Goal: Transaction & Acquisition: Download file/media

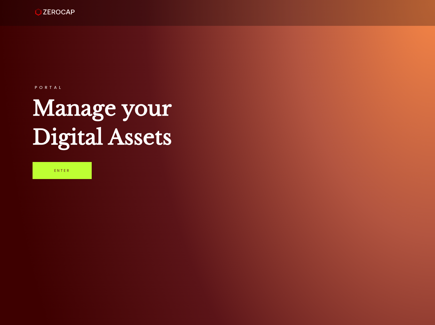
click at [78, 163] on link "Enter" at bounding box center [62, 170] width 59 height 17
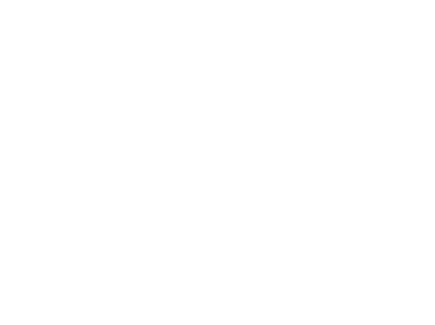
click at [231, 4] on html at bounding box center [217, 2] width 435 height 4
click at [219, 4] on html at bounding box center [217, 2] width 435 height 4
click at [232, 0] on html "#icon-aud_portfolio .cls-1 { font-size: 12px; fill: #fdfbfb; font-family: "Adob…" at bounding box center [217, 0] width 435 height 0
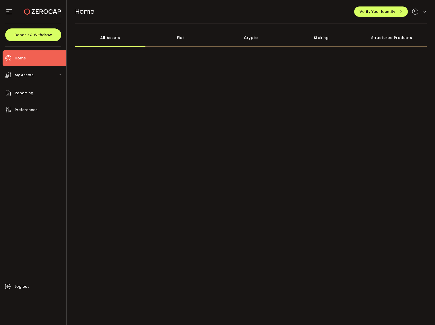
click at [238, 165] on div at bounding box center [251, 135] width 352 height 124
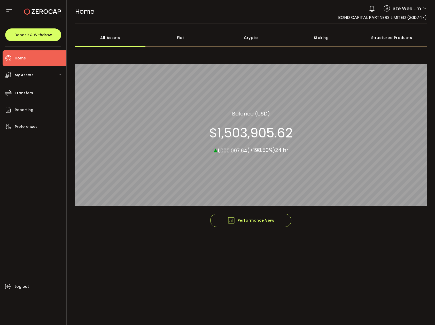
click at [22, 61] on span "Home" at bounding box center [20, 57] width 11 height 7
click at [24, 76] on span "My Assets" at bounding box center [24, 74] width 19 height 7
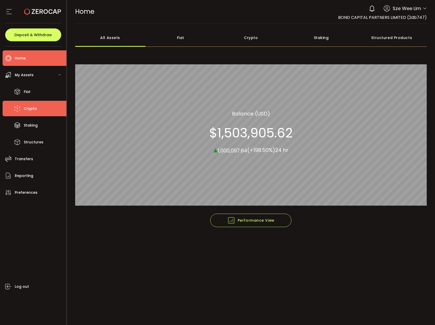
click at [34, 114] on li "Crypto" at bounding box center [35, 108] width 64 height 15
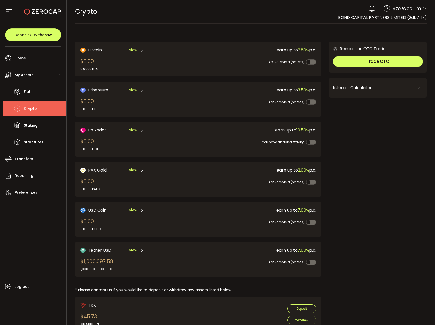
scroll to position [1, 0]
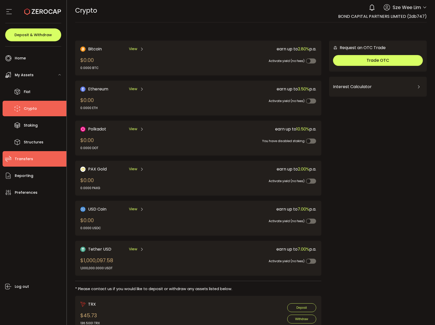
click at [23, 158] on span "Transfers" at bounding box center [24, 158] width 18 height 7
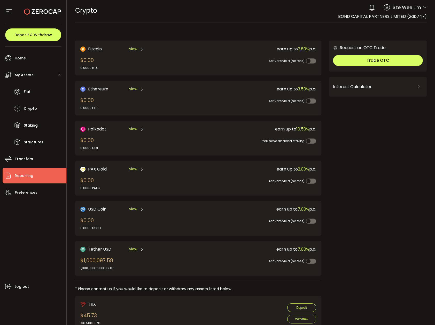
click at [26, 174] on span "Reporting" at bounding box center [24, 175] width 19 height 7
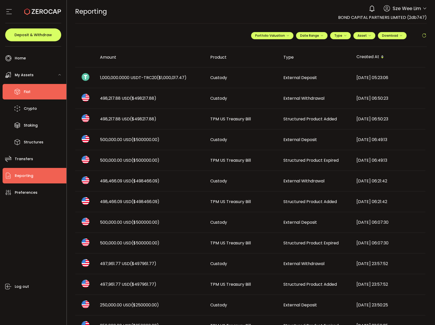
click at [27, 95] on span "Fiat" at bounding box center [27, 91] width 7 height 7
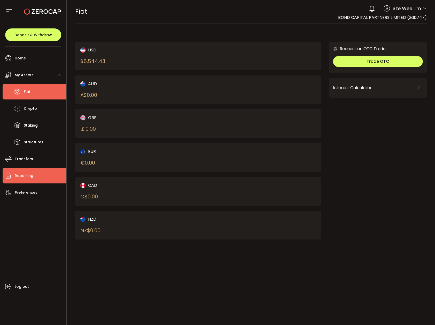
click at [30, 176] on span "Reporting" at bounding box center [24, 175] width 19 height 7
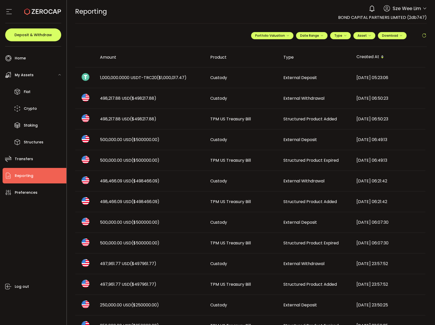
click at [24, 74] on span "My Assets" at bounding box center [24, 74] width 19 height 7
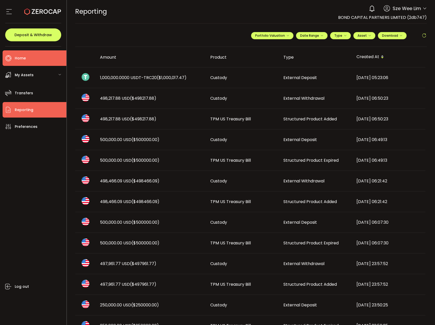
click at [19, 55] on span "Home" at bounding box center [20, 57] width 11 height 7
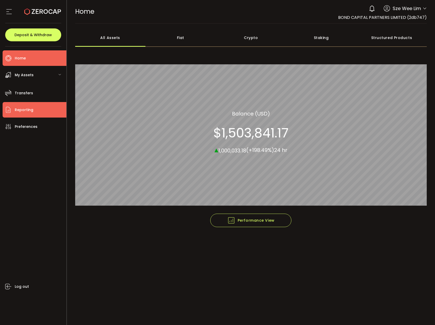
click at [22, 109] on span "Reporting" at bounding box center [24, 109] width 19 height 7
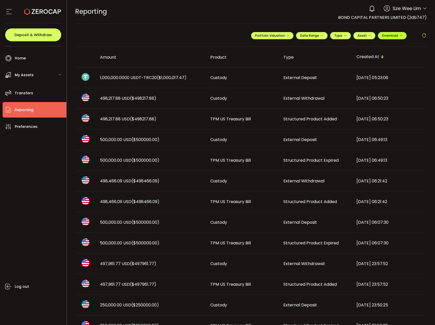
click at [399, 37] on icon "button" at bounding box center [400, 35] width 3 height 3
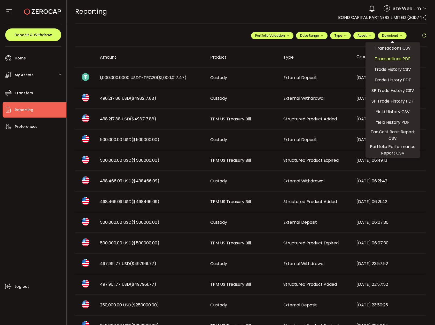
click at [400, 58] on span "Transactions PDF" at bounding box center [393, 59] width 36 height 6
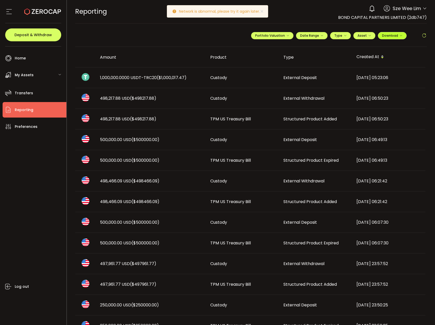
click at [396, 36] on span "Download" at bounding box center [392, 35] width 20 height 4
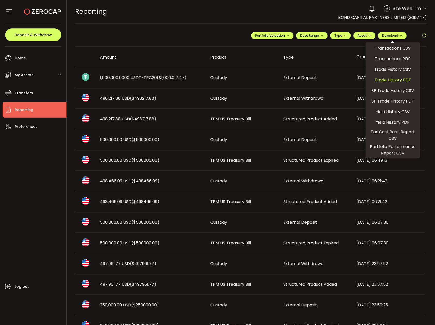
click at [398, 82] on span "Trade History PDF" at bounding box center [392, 80] width 36 height 6
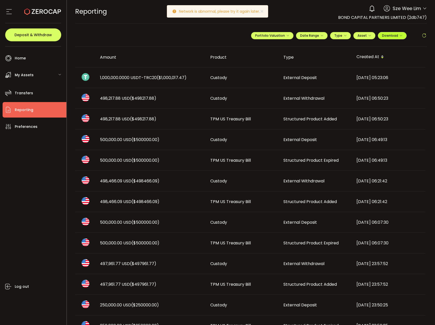
click at [399, 36] on icon "button" at bounding box center [400, 35] width 3 height 3
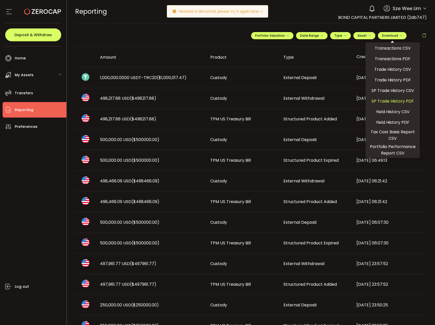
click at [391, 102] on span "SP Trade History PDF" at bounding box center [392, 101] width 42 height 6
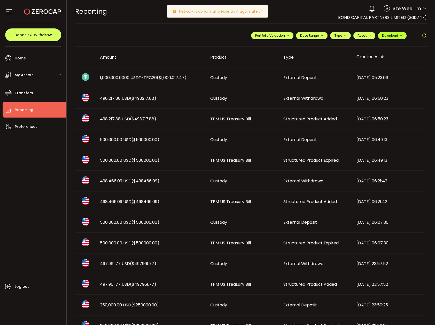
click at [397, 35] on span "Download" at bounding box center [392, 35] width 20 height 4
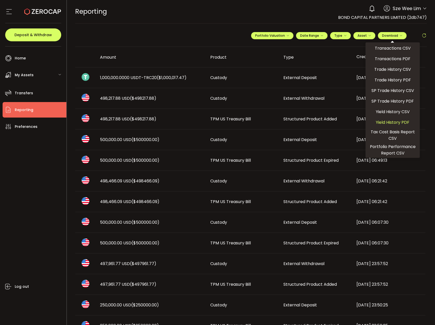
click at [395, 124] on span "Yield History PDF" at bounding box center [393, 122] width 34 height 6
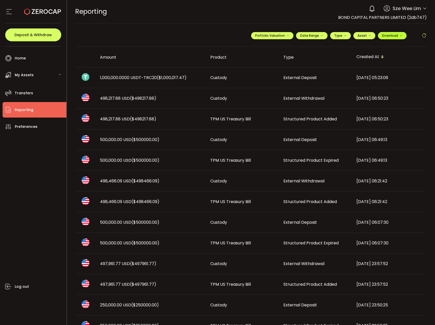
click at [399, 37] on span "Download" at bounding box center [392, 35] width 20 height 4
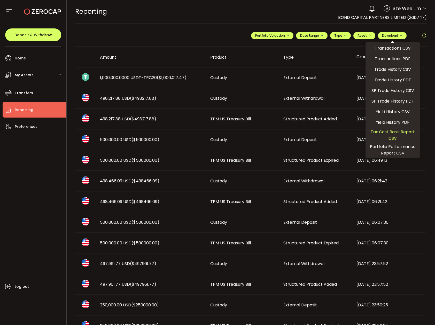
scroll to position [5, 0]
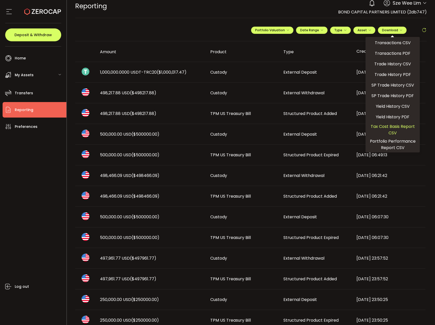
click at [394, 128] on span "Tax Cost Basis Report CSV" at bounding box center [393, 129] width 50 height 13
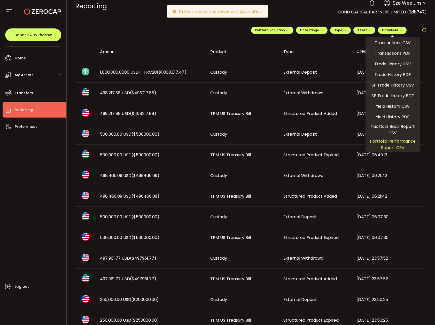
click at [390, 140] on span "Portfolio Performance Report CSV" at bounding box center [393, 144] width 50 height 13
